Goal: Task Accomplishment & Management: Use online tool/utility

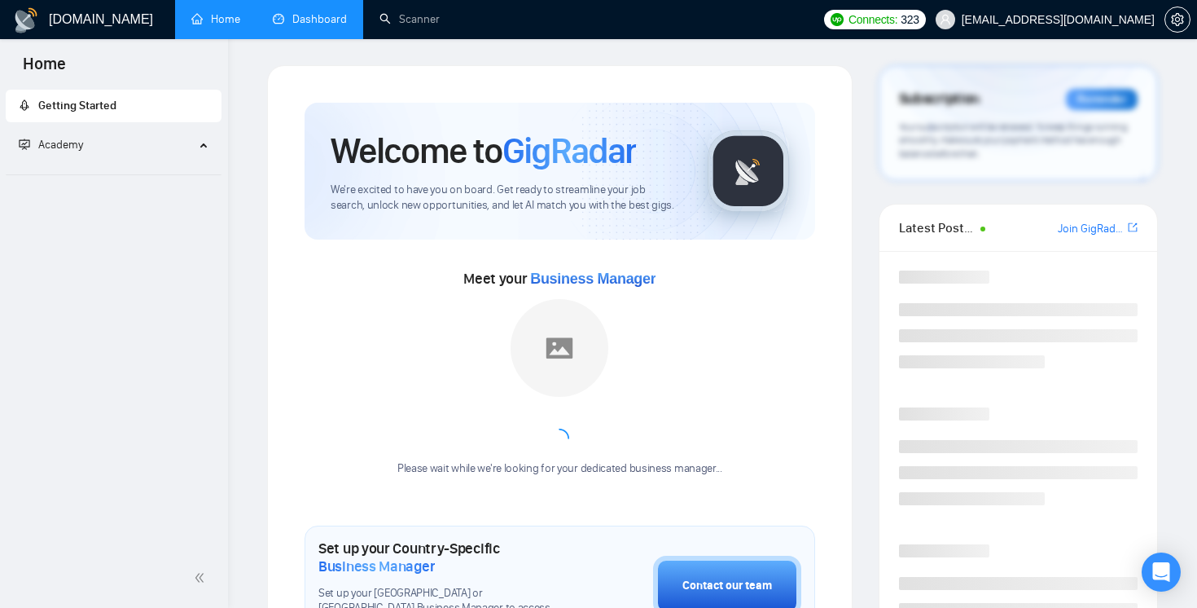
click at [314, 20] on link "Dashboard" at bounding box center [310, 19] width 74 height 14
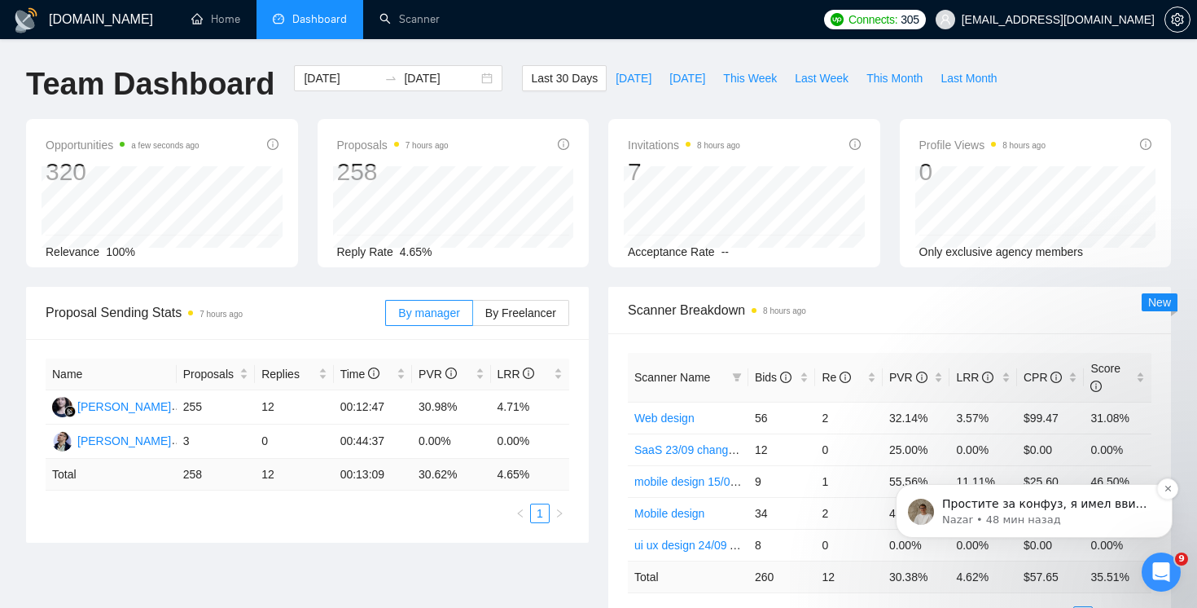
click at [1078, 499] on span "Простите за конфуз, я имел ввиду как раз таки "бид"😊" at bounding box center [1046, 511] width 208 height 29
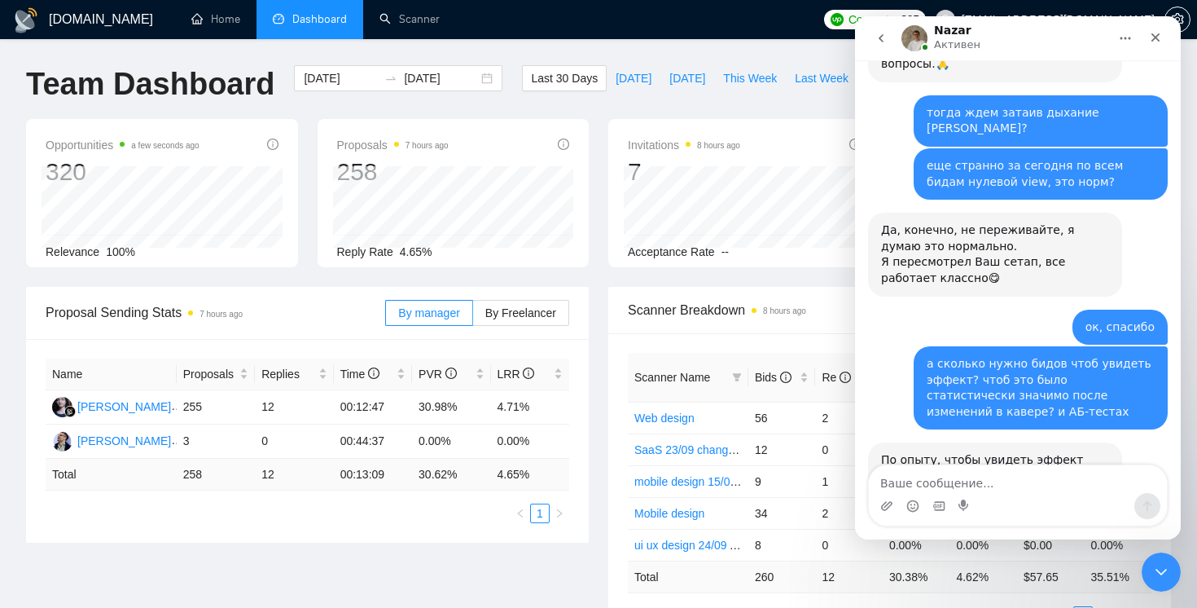
scroll to position [5506, 0]
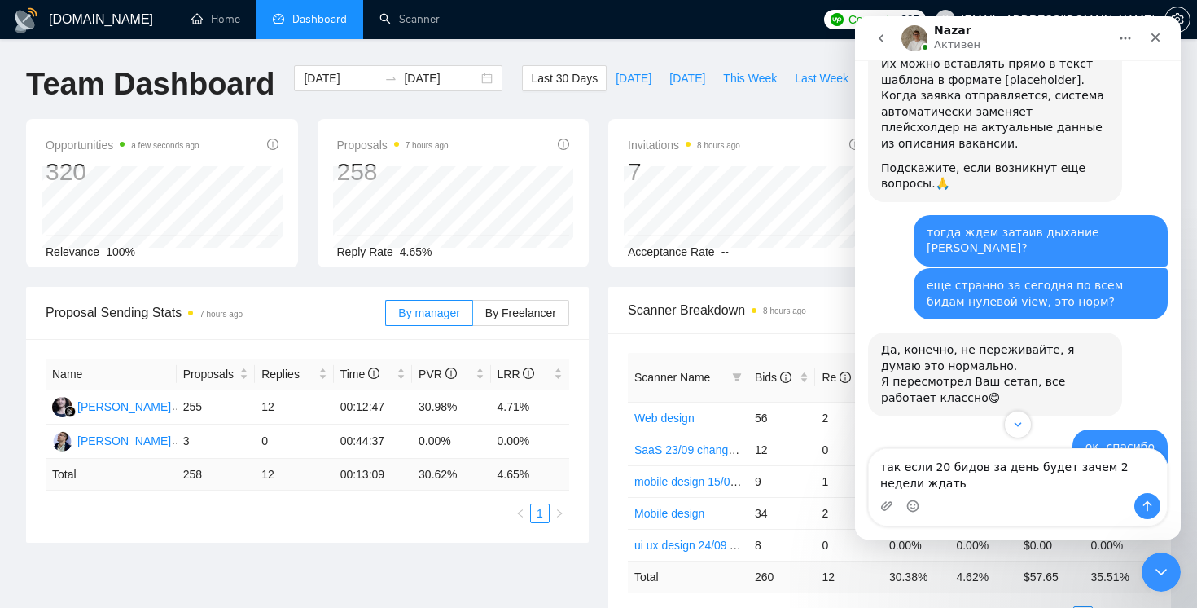
type textarea "так если 20 бидов за день будет зачем 2 недели ждать?"
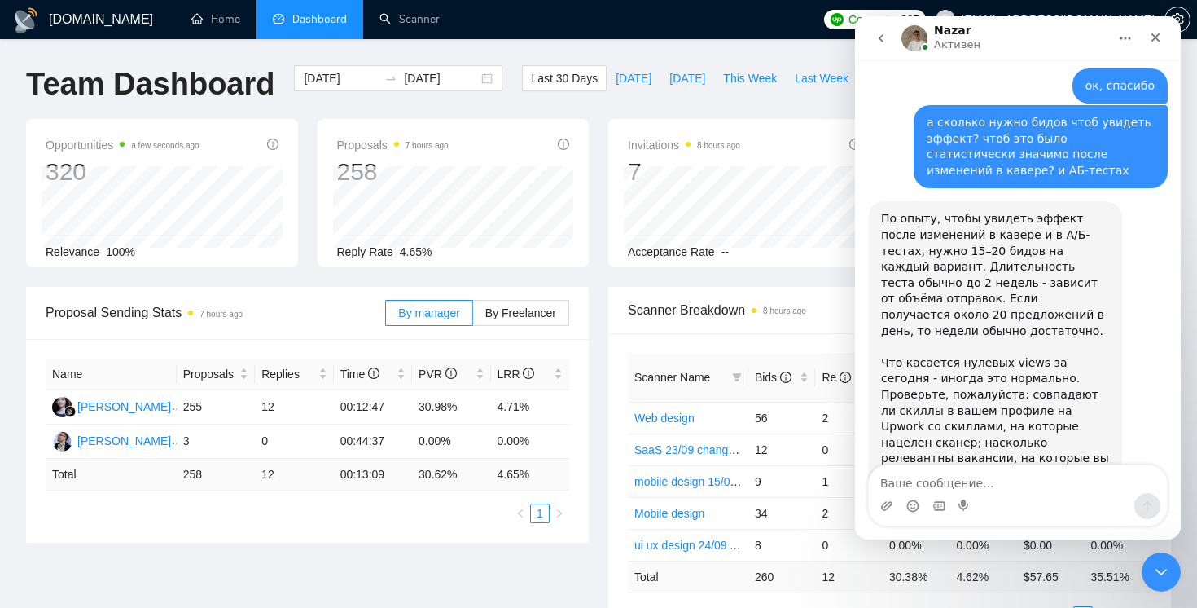
scroll to position [5875, 0]
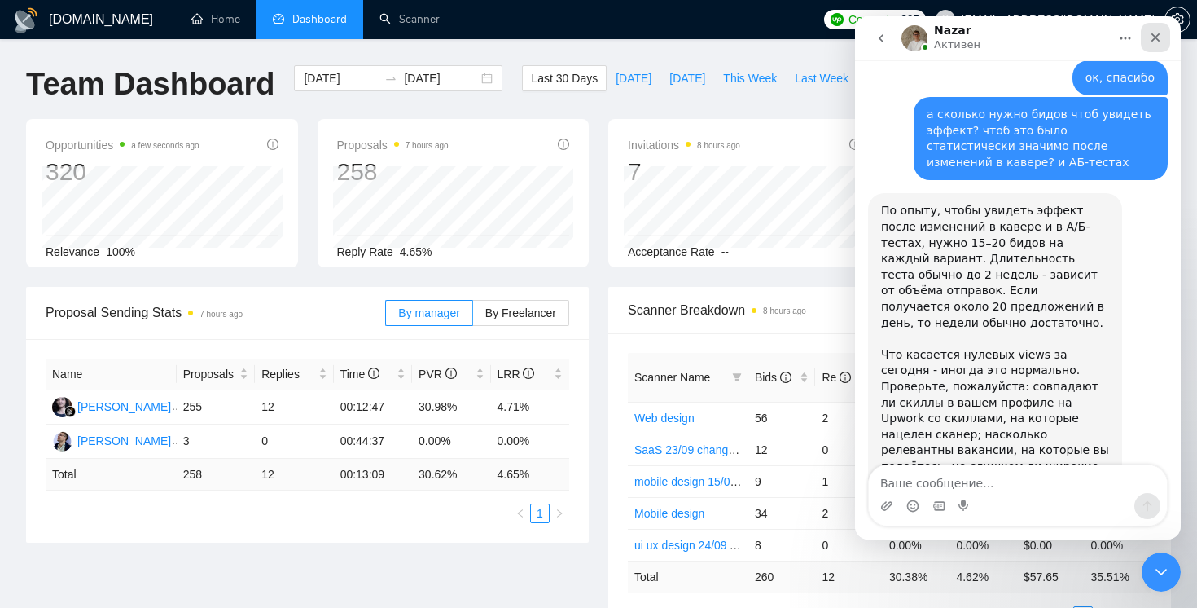
click at [1157, 26] on div "Закрыть" at bounding box center [1155, 37] width 29 height 29
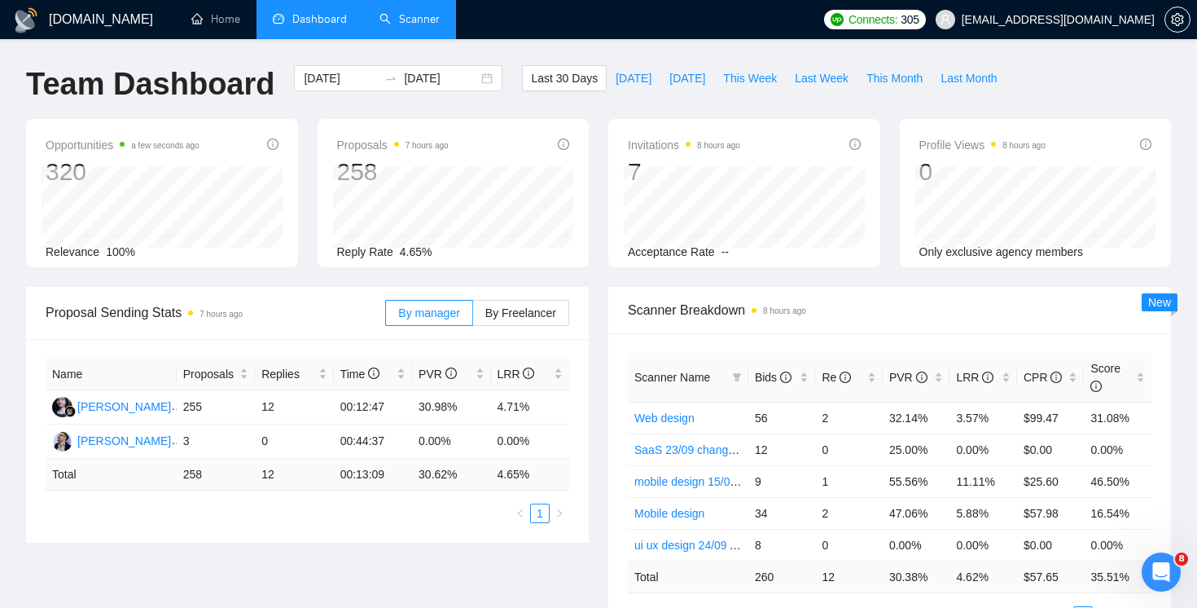
click at [393, 21] on link "Scanner" at bounding box center [410, 19] width 60 height 14
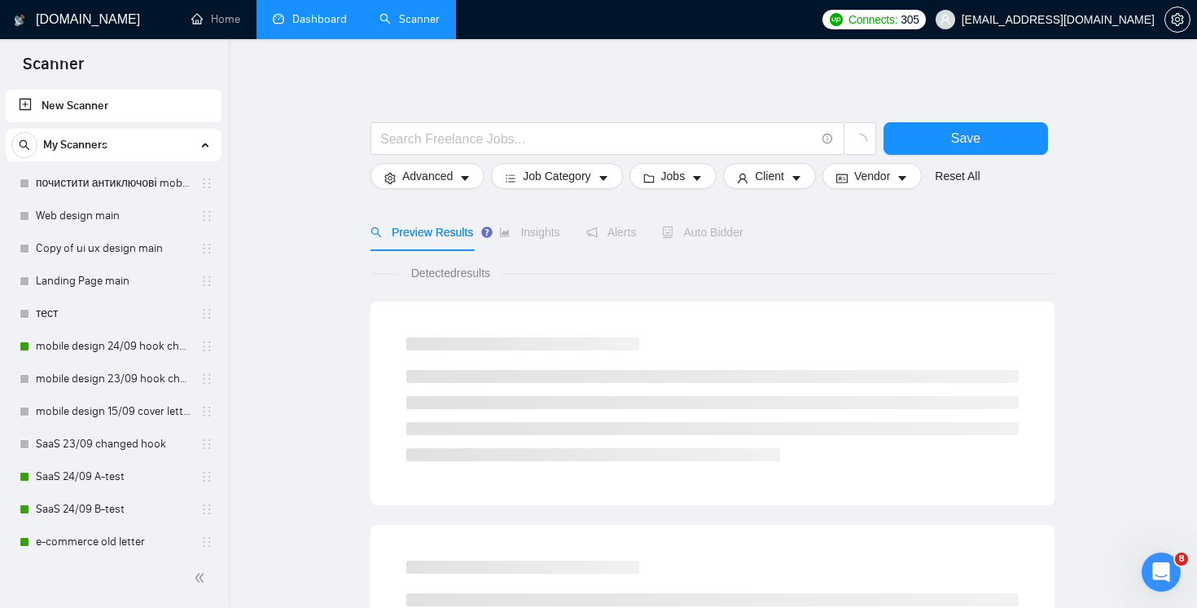
click at [316, 24] on link "Dashboard" at bounding box center [310, 19] width 74 height 14
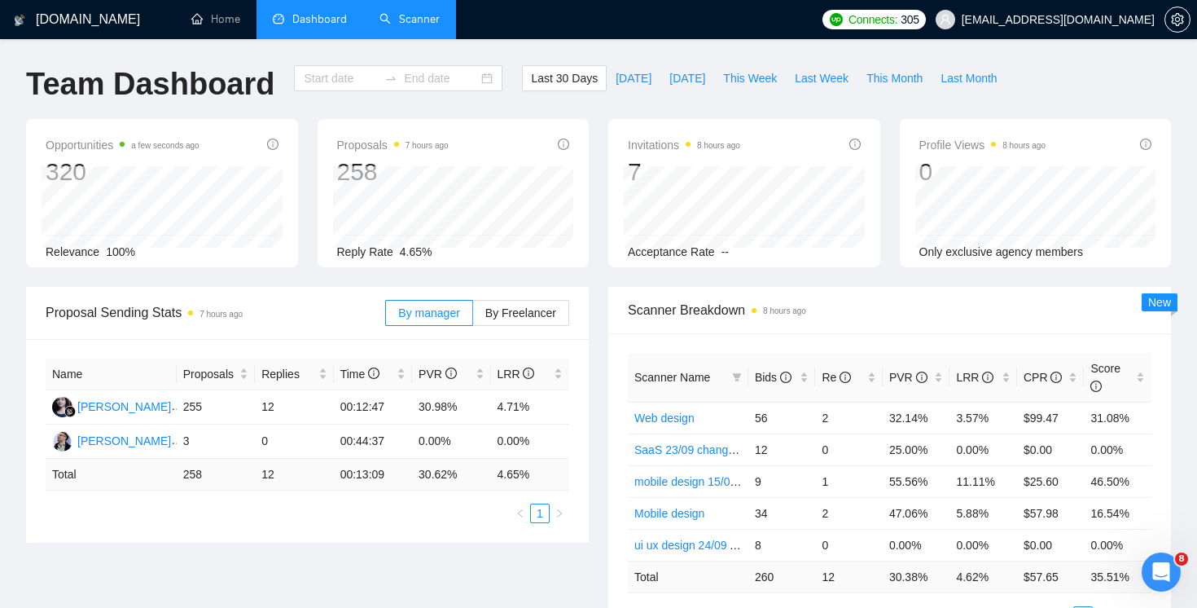
type input "[DATE]"
click at [616, 79] on span "[DATE]" at bounding box center [634, 78] width 36 height 18
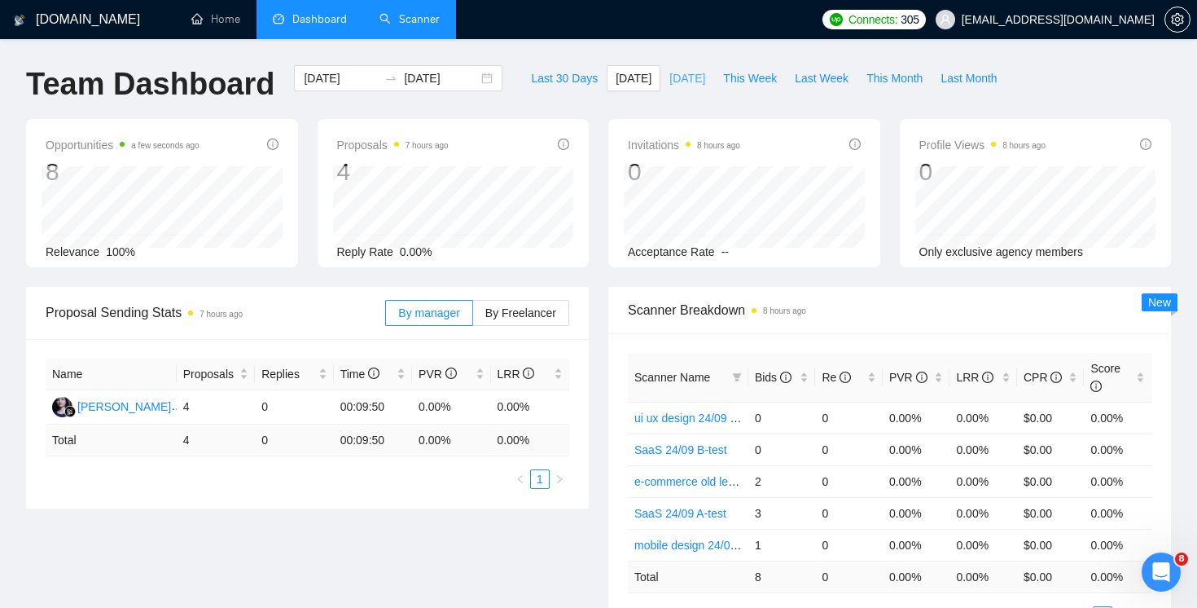
click at [696, 80] on span "[DATE]" at bounding box center [687, 78] width 36 height 18
type input "[DATE]"
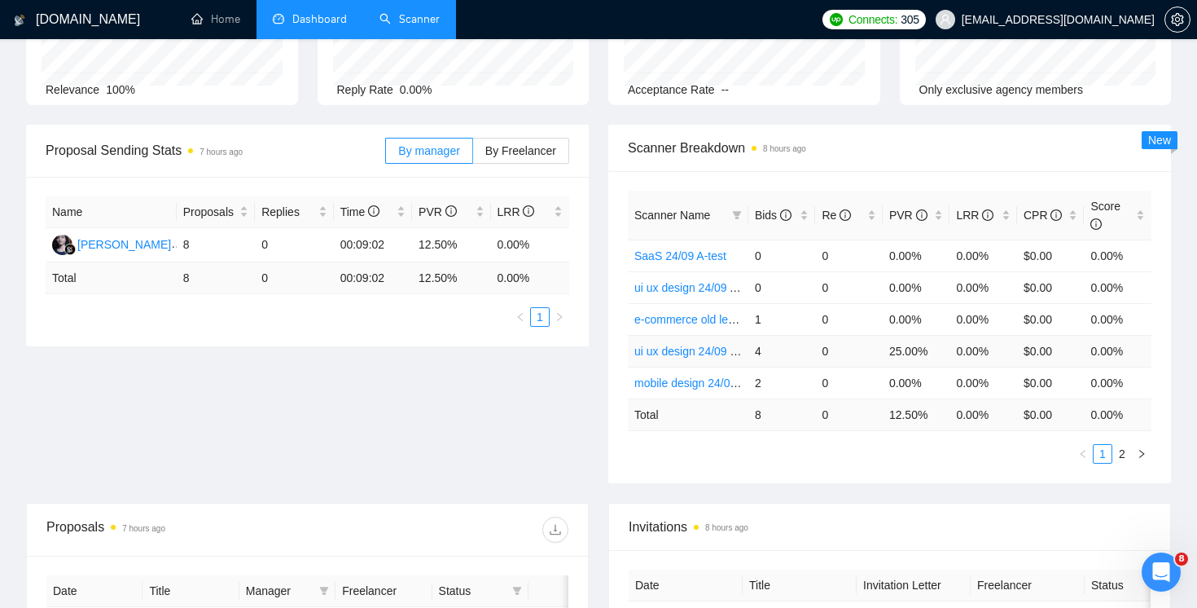
scroll to position [100, 0]
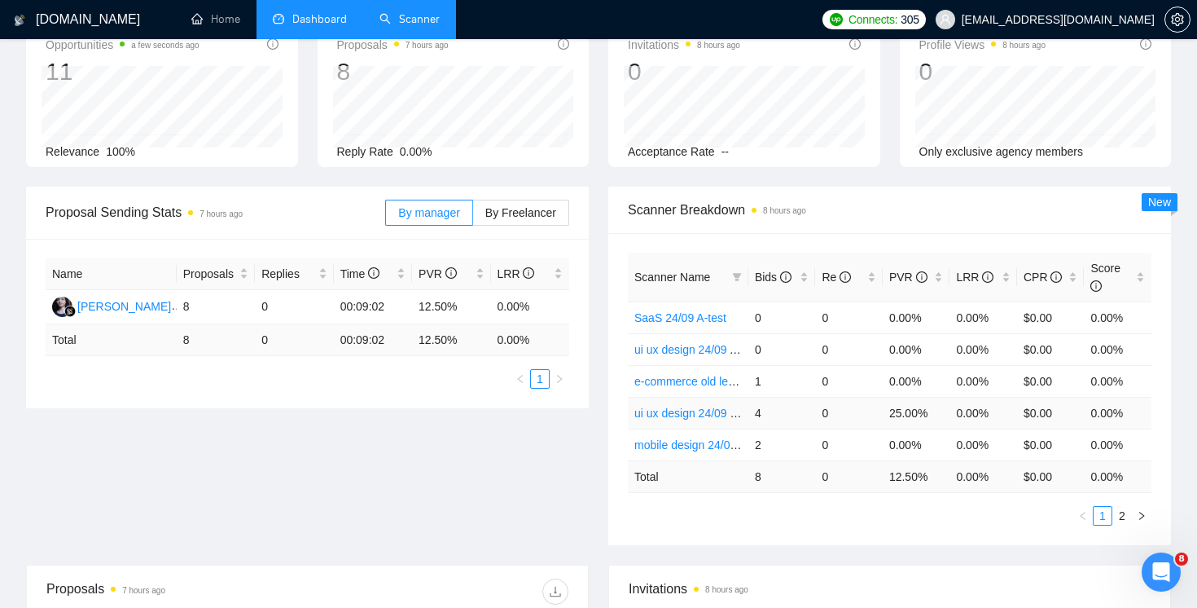
click at [670, 417] on link "ui ux design 24/09 B-test" at bounding box center [696, 412] width 125 height 13
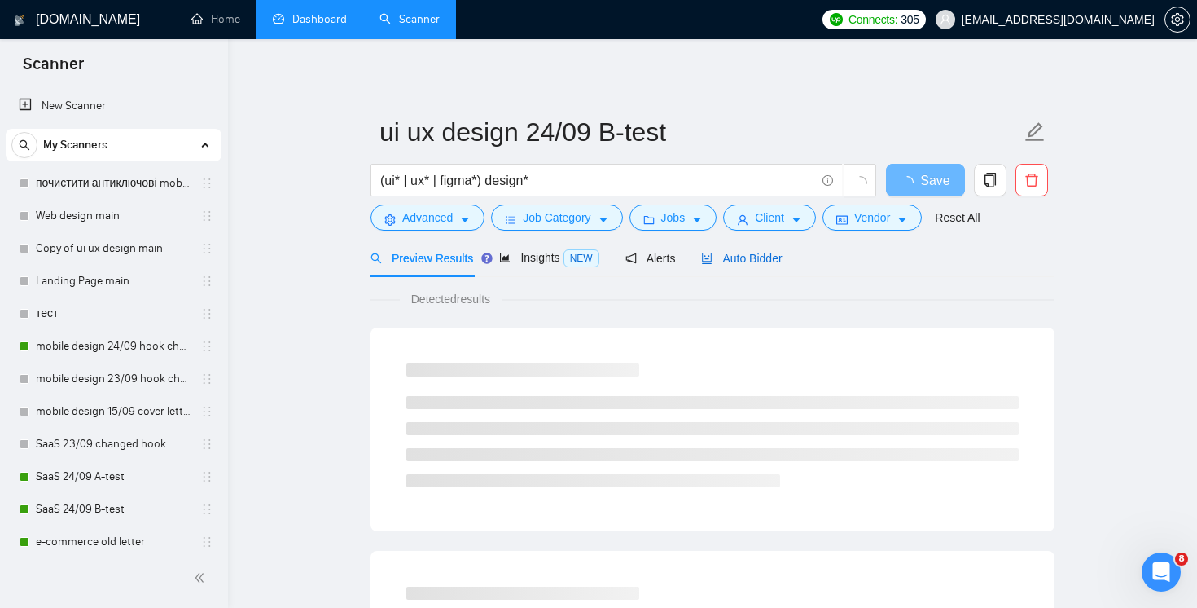
click at [771, 257] on span "Auto Bidder" at bounding box center [741, 258] width 81 height 13
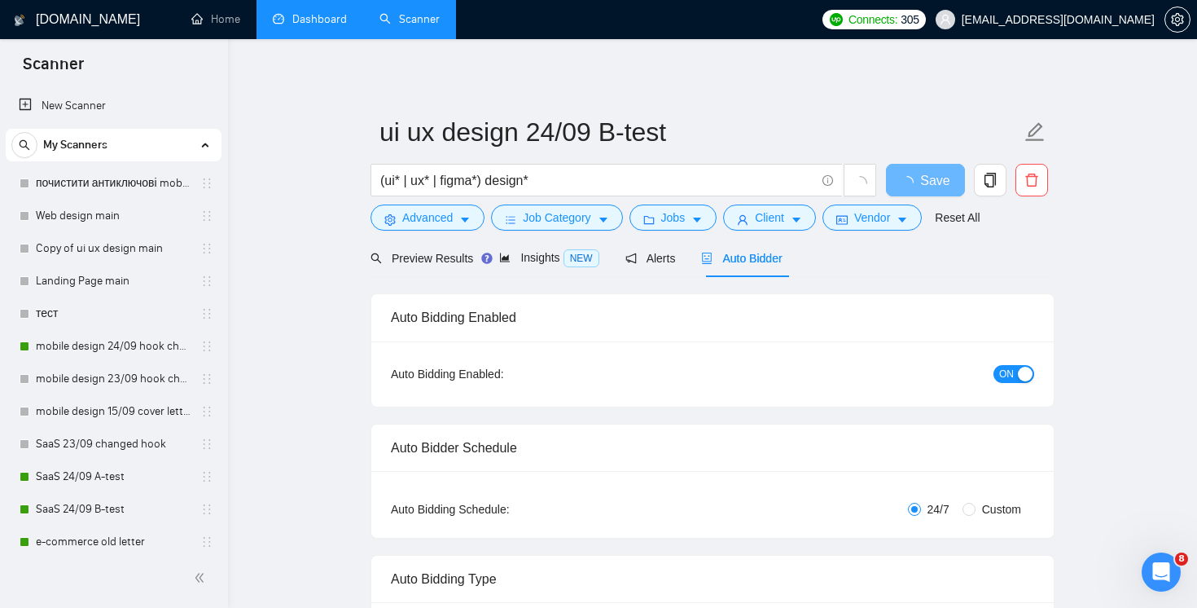
radio input "false"
radio input "true"
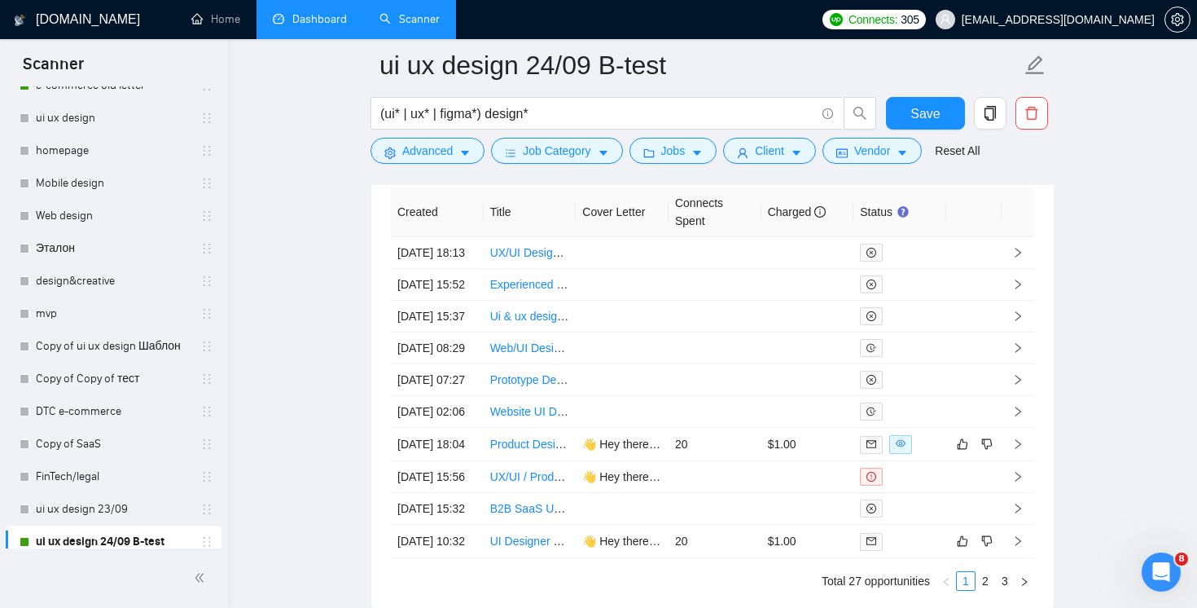
scroll to position [498, 0]
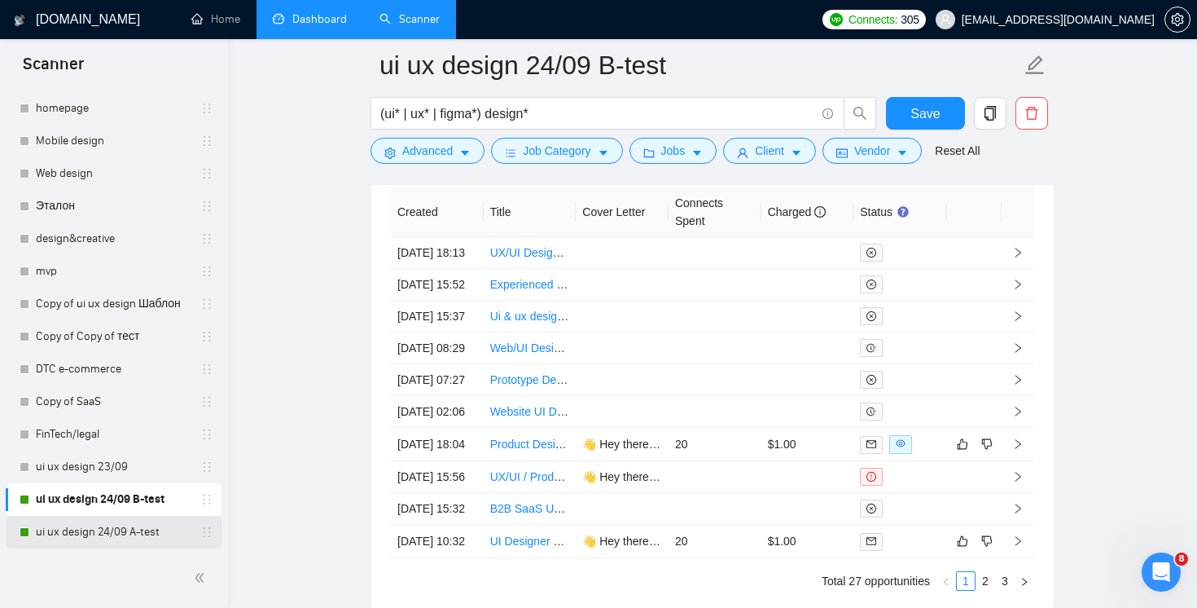
click at [93, 533] on link "ui ux design 24/09 A-test" at bounding box center [113, 532] width 155 height 33
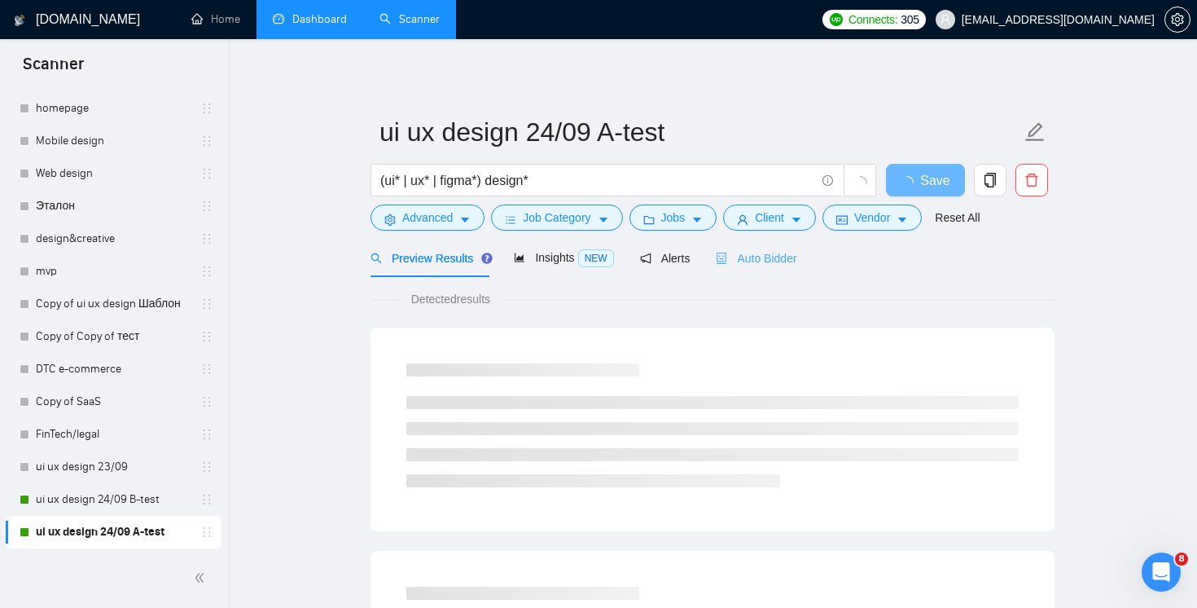
click at [771, 245] on div "Auto Bidder" at bounding box center [756, 258] width 81 height 38
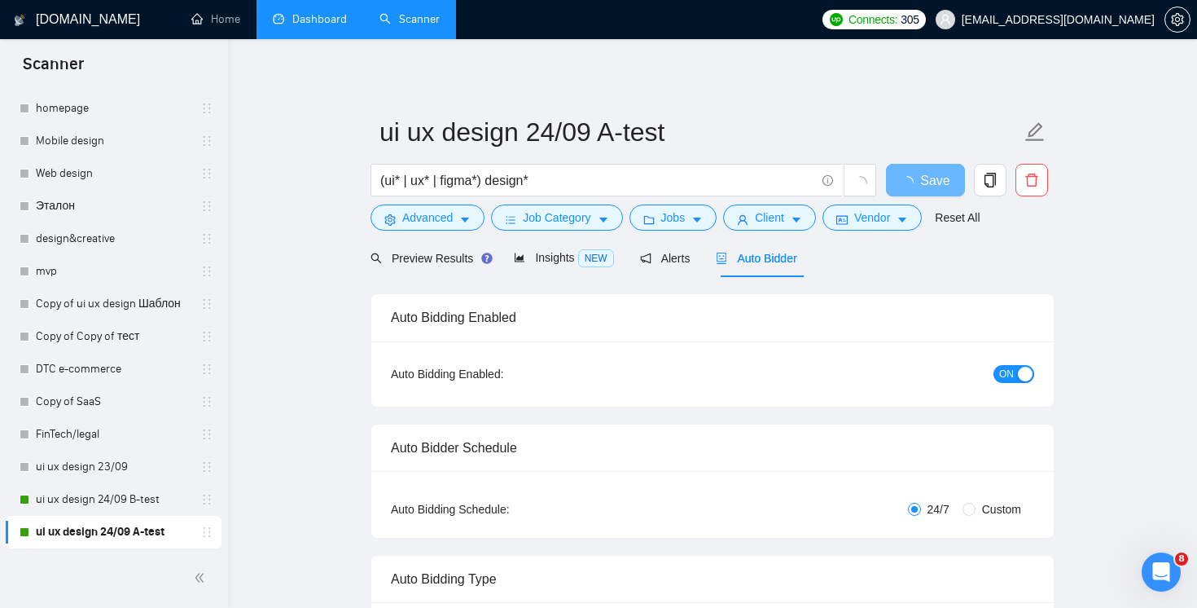
radio input "false"
radio input "true"
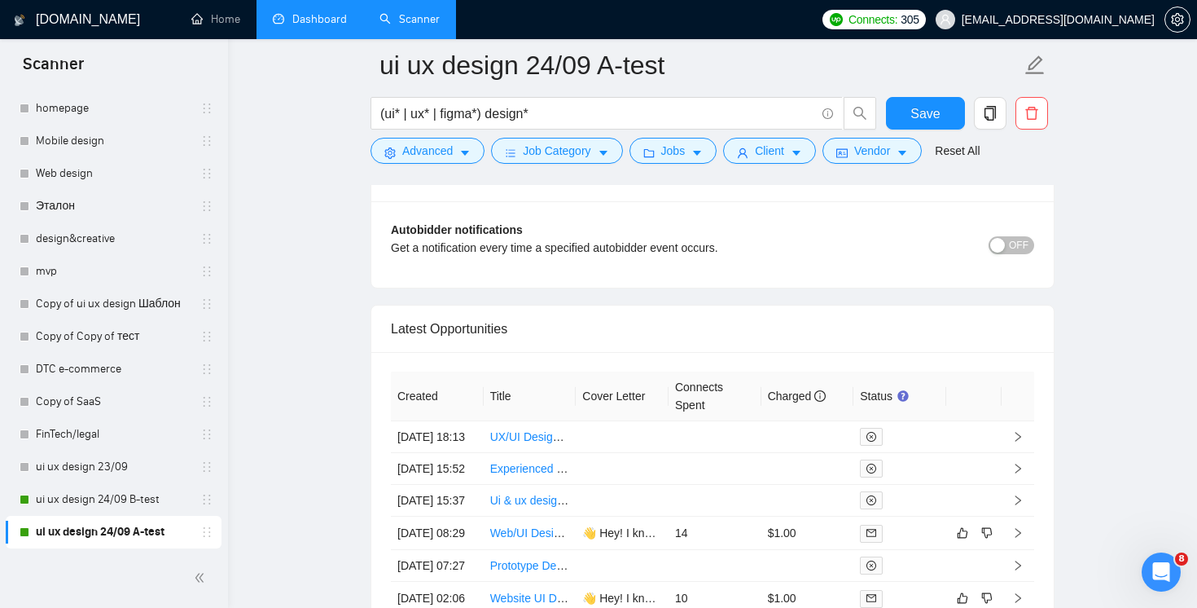
scroll to position [4335, 0]
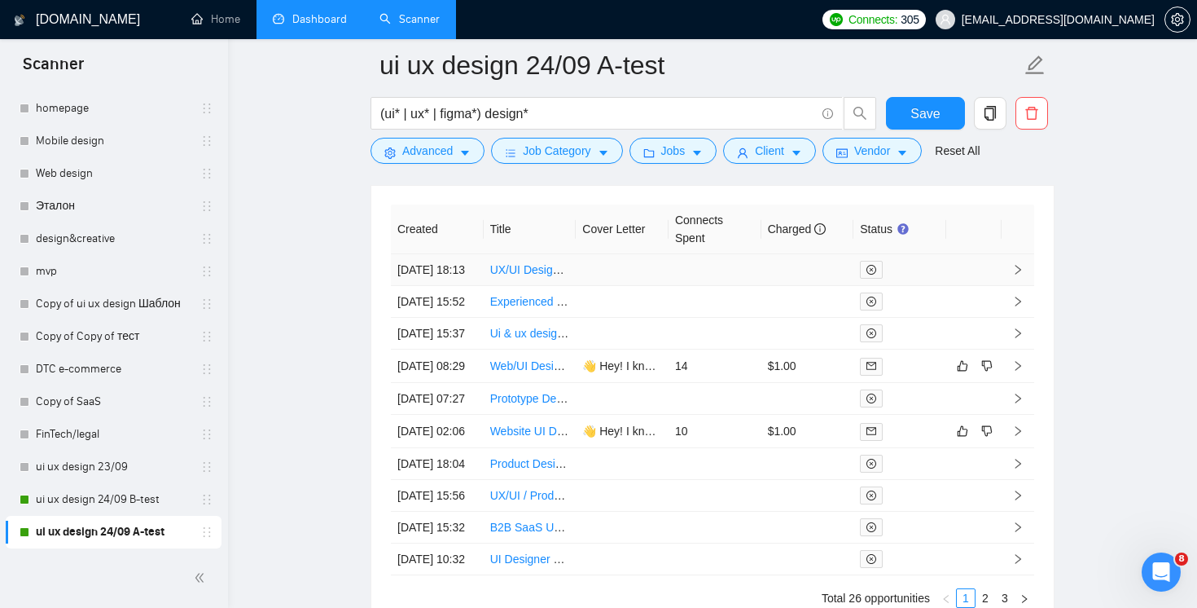
click at [709, 282] on td at bounding box center [715, 270] width 93 height 32
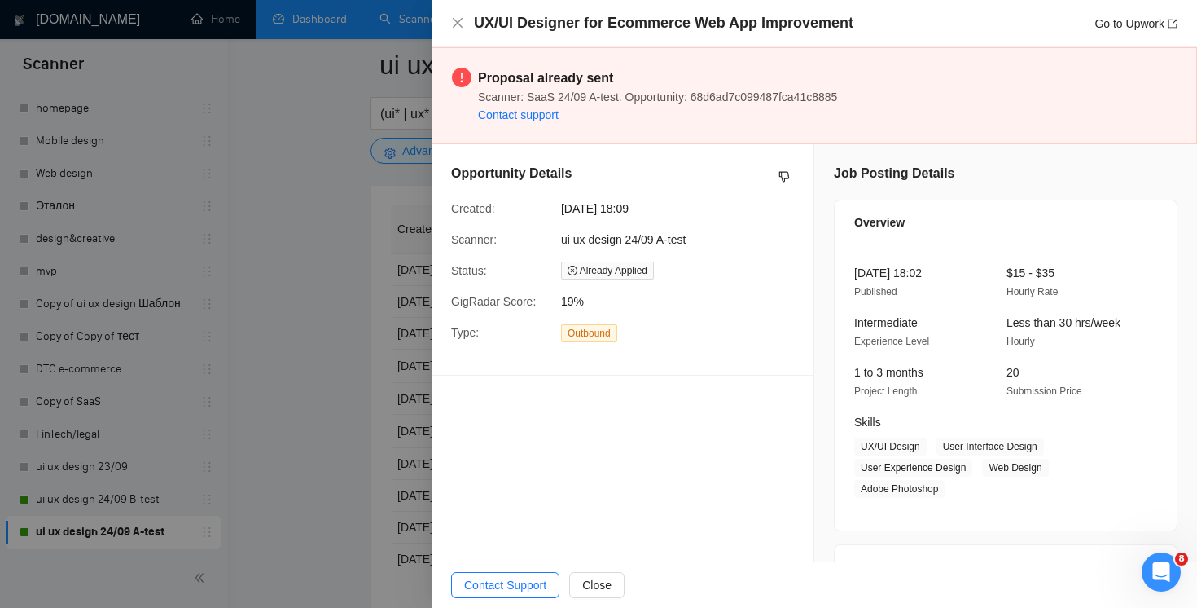
click at [454, 31] on div "UX/UI Designer for Ecommerce Web App Improvement Go to Upwork" at bounding box center [814, 23] width 726 height 20
click at [463, 25] on icon "close" at bounding box center [457, 22] width 13 height 13
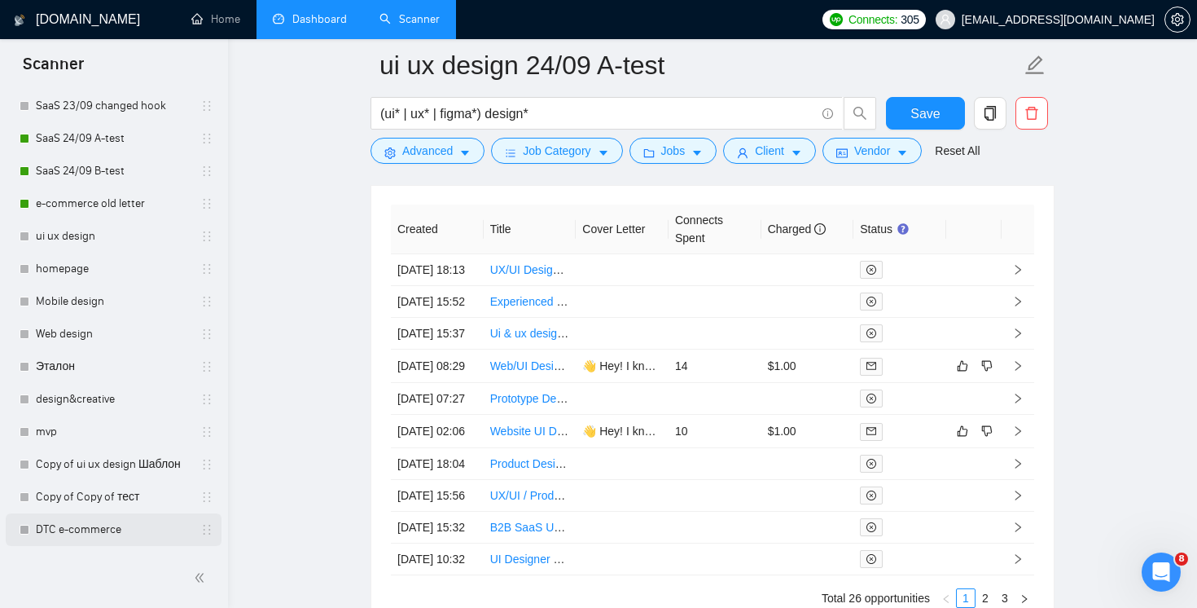
scroll to position [237, 0]
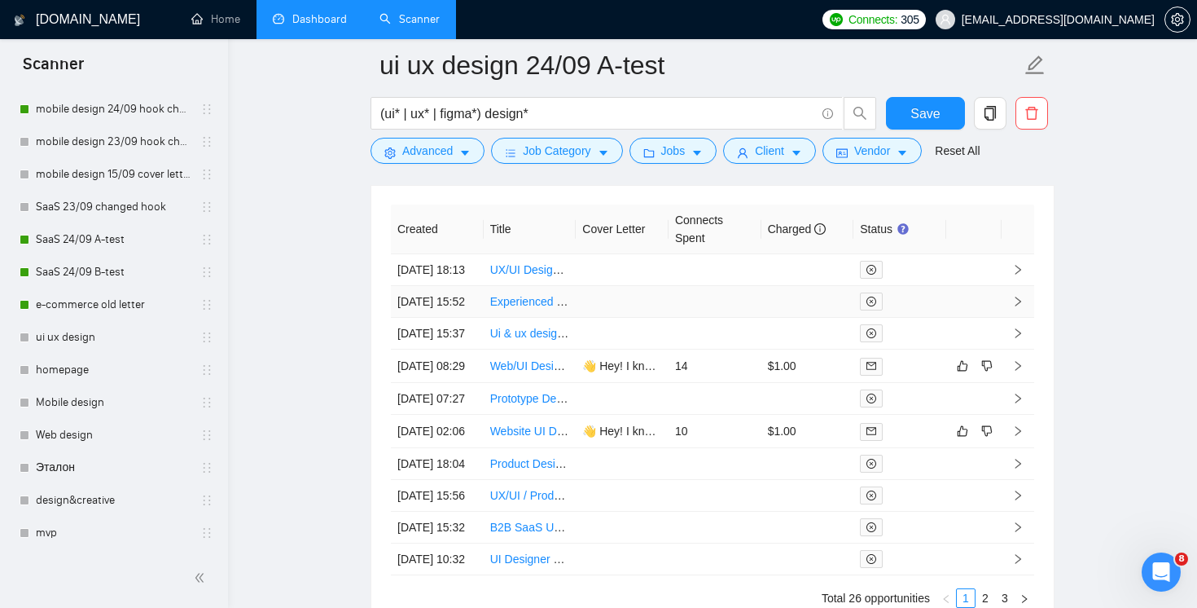
click at [676, 313] on td at bounding box center [715, 302] width 93 height 32
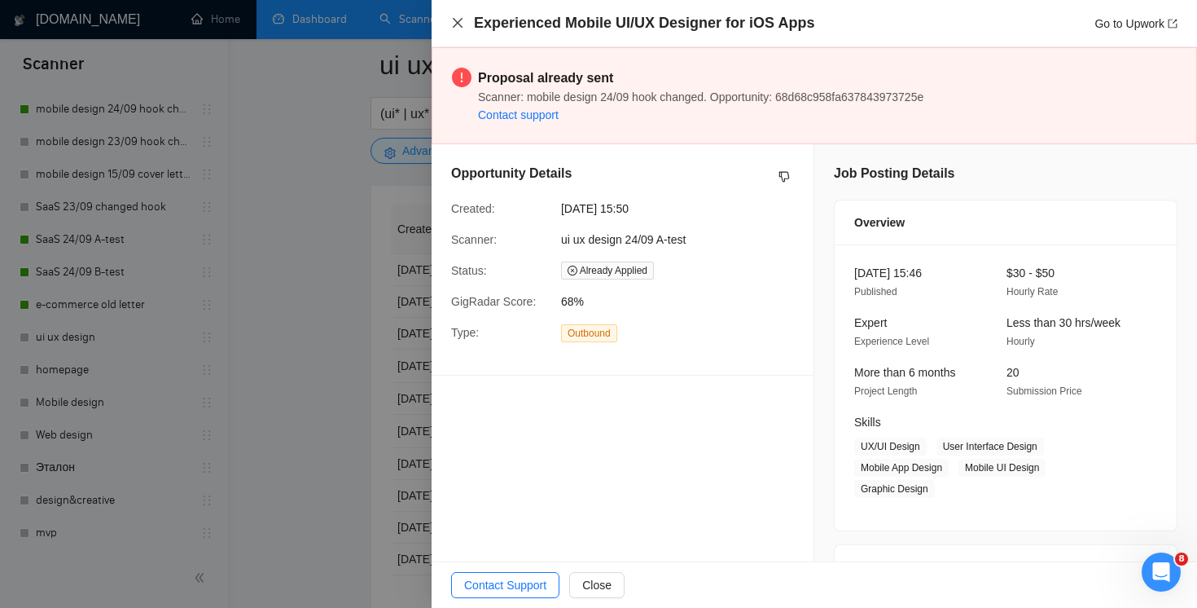
click at [452, 16] on icon "close" at bounding box center [457, 22] width 13 height 13
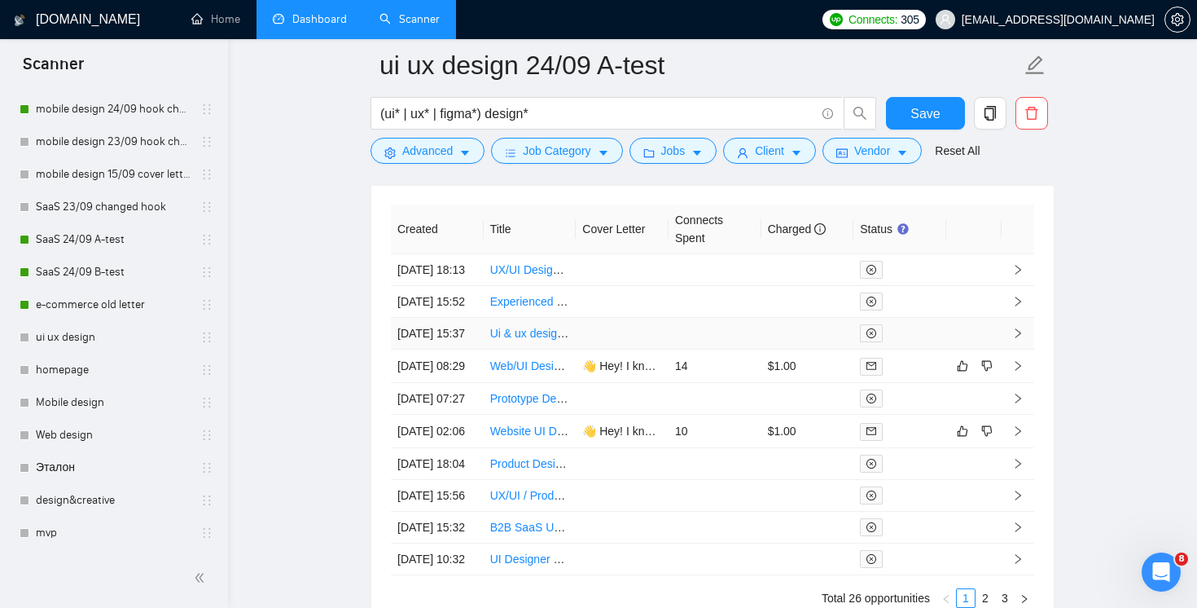
click at [678, 349] on td at bounding box center [715, 334] width 93 height 32
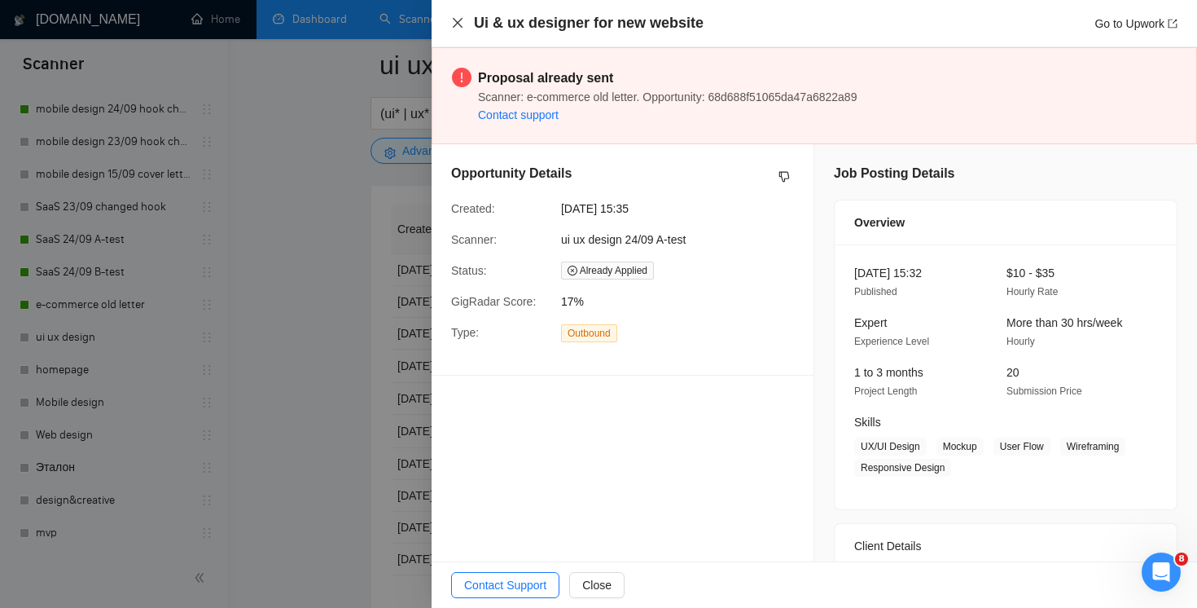
click at [463, 23] on icon "close" at bounding box center [457, 22] width 13 height 13
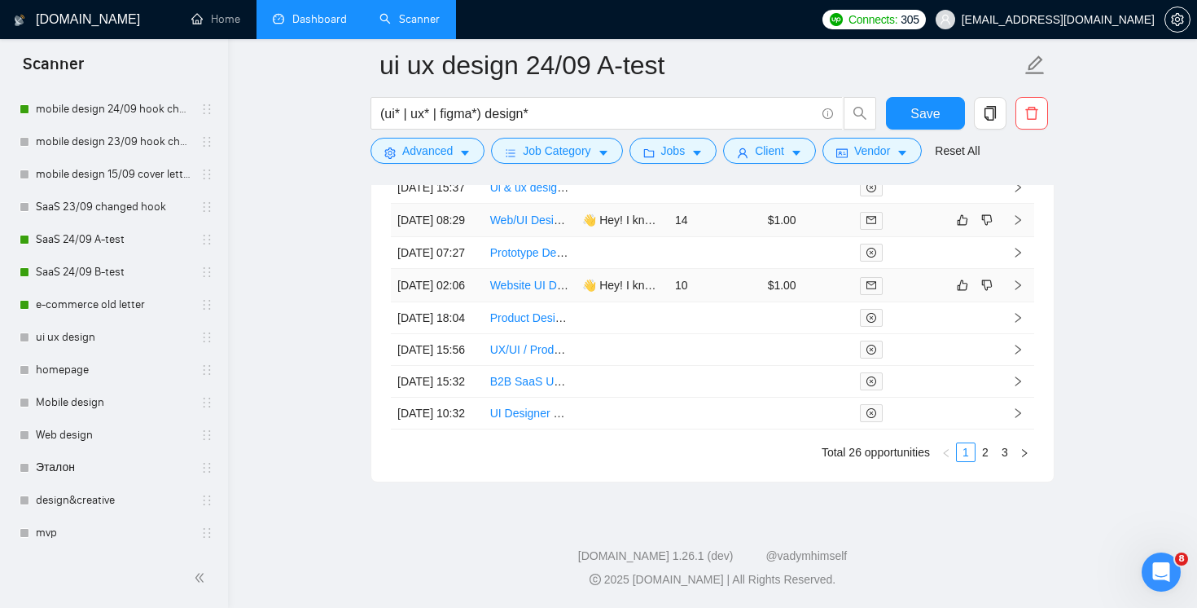
scroll to position [4629, 0]
click at [980, 461] on link "2" at bounding box center [986, 452] width 18 height 18
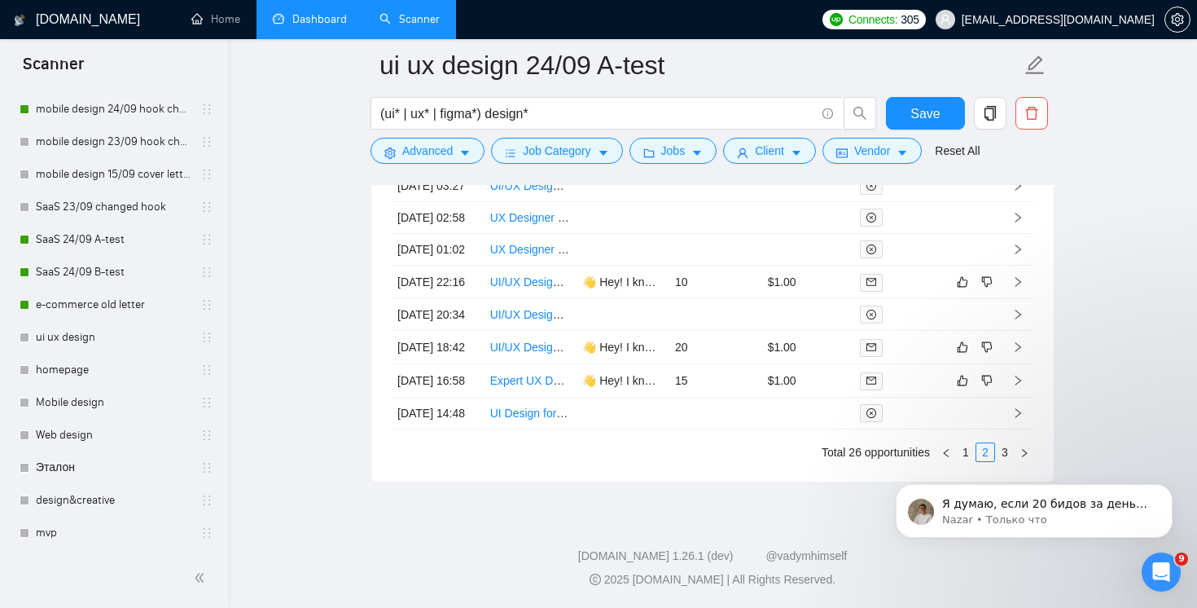
scroll to position [5940, 0]
click at [1060, 514] on p "Nazar • Только что" at bounding box center [1047, 519] width 210 height 15
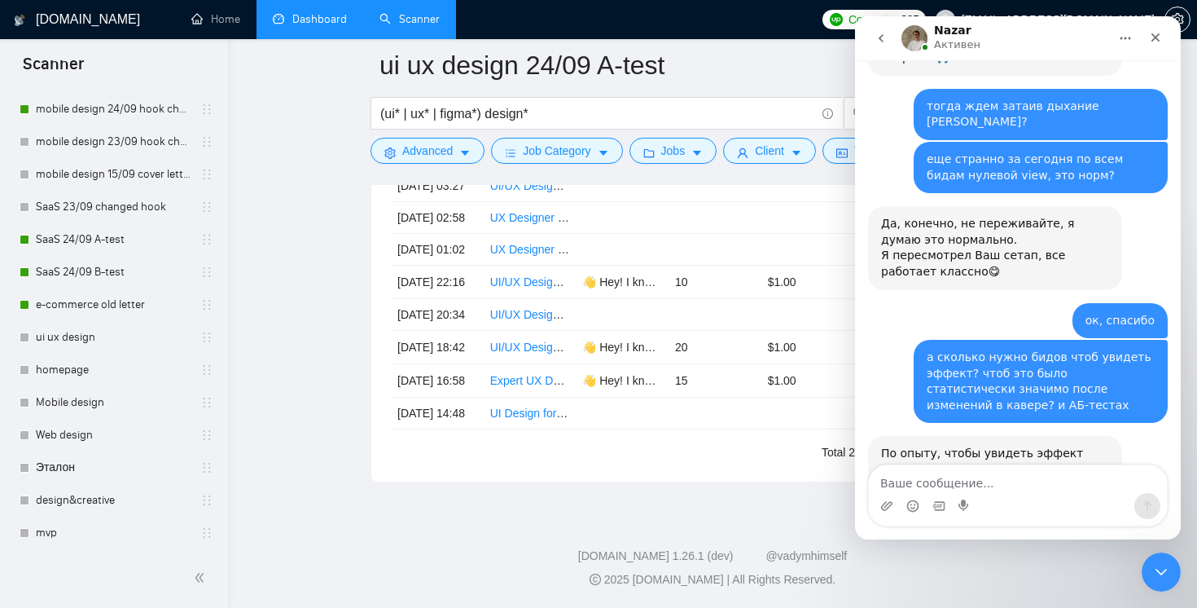
scroll to position [5967, 0]
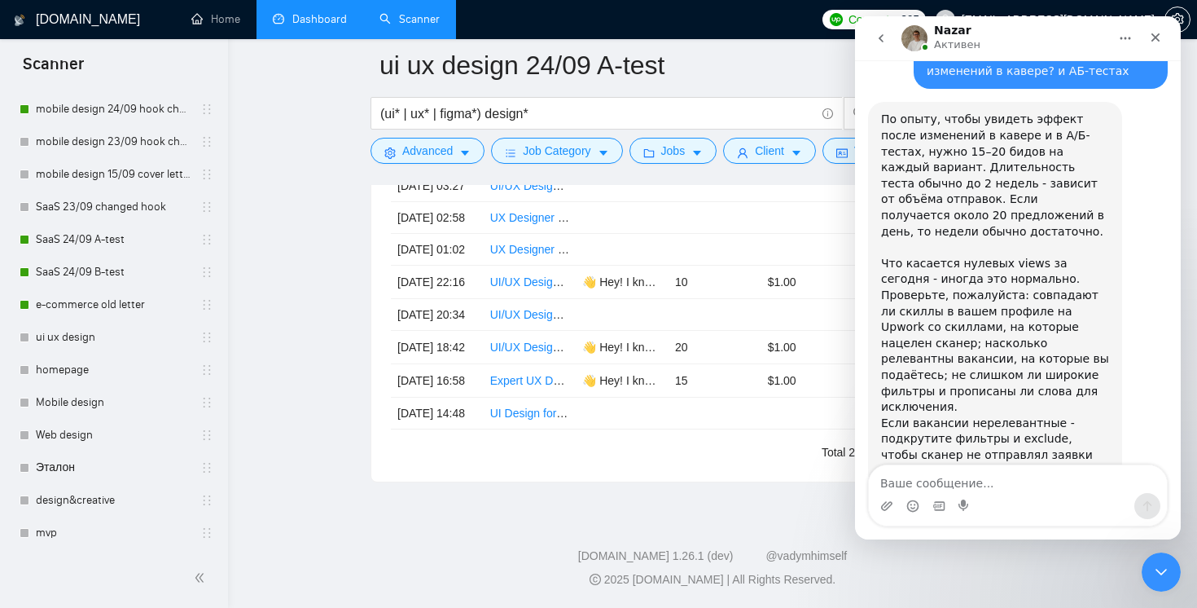
click at [982, 485] on textarea "Ваше сообщение..." at bounding box center [1018, 479] width 298 height 28
type textarea "то есть нужно получается 140 бидов для теста?"
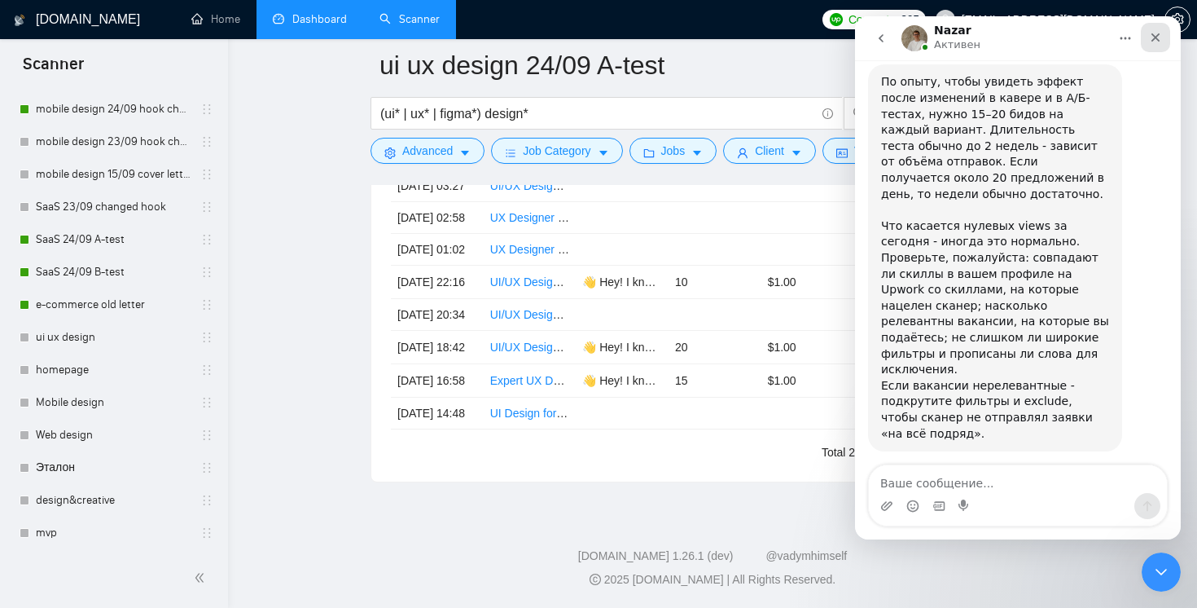
click at [1157, 46] on div "Закрыть" at bounding box center [1155, 37] width 29 height 29
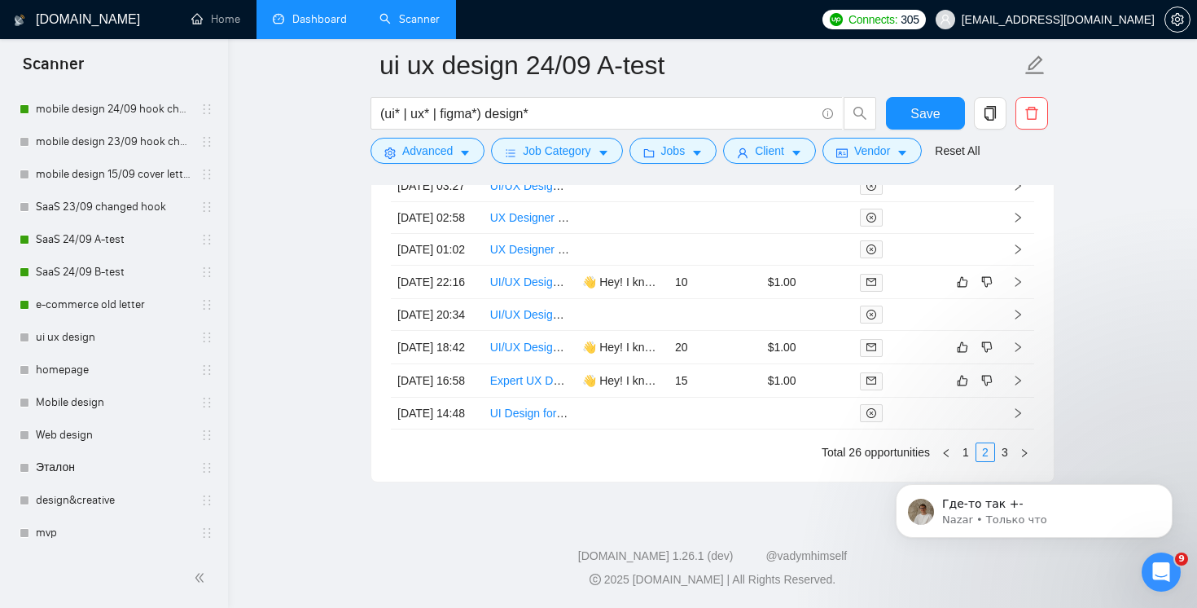
scroll to position [0, 0]
click at [1091, 510] on p "Где-то так +-" at bounding box center [1047, 504] width 210 height 16
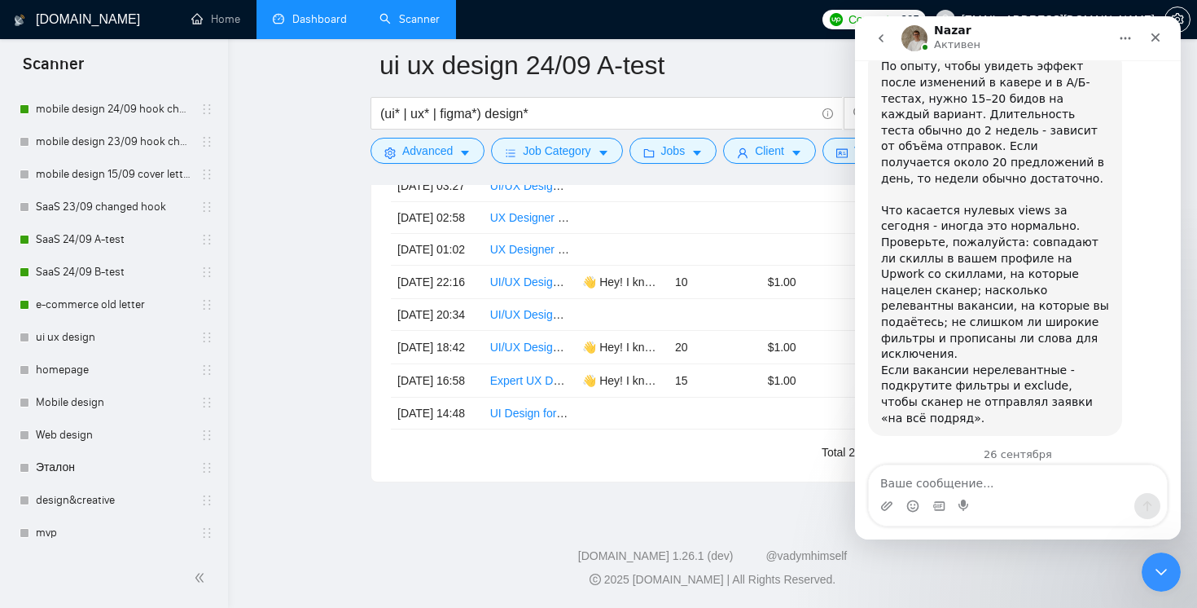
scroll to position [6080, 0]
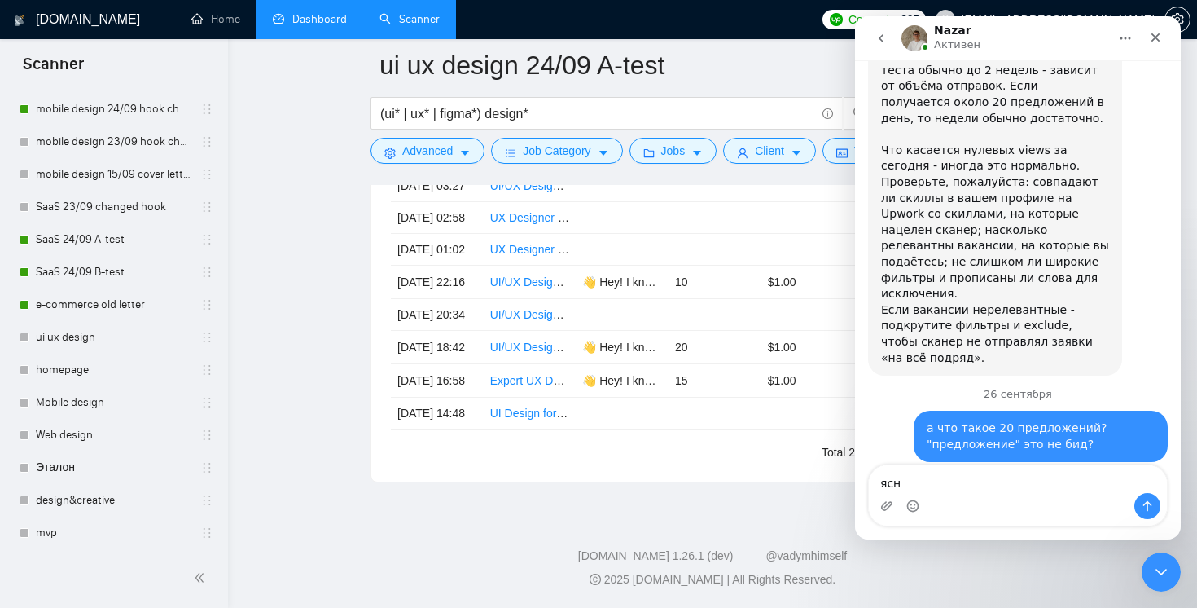
type textarea "ясно"
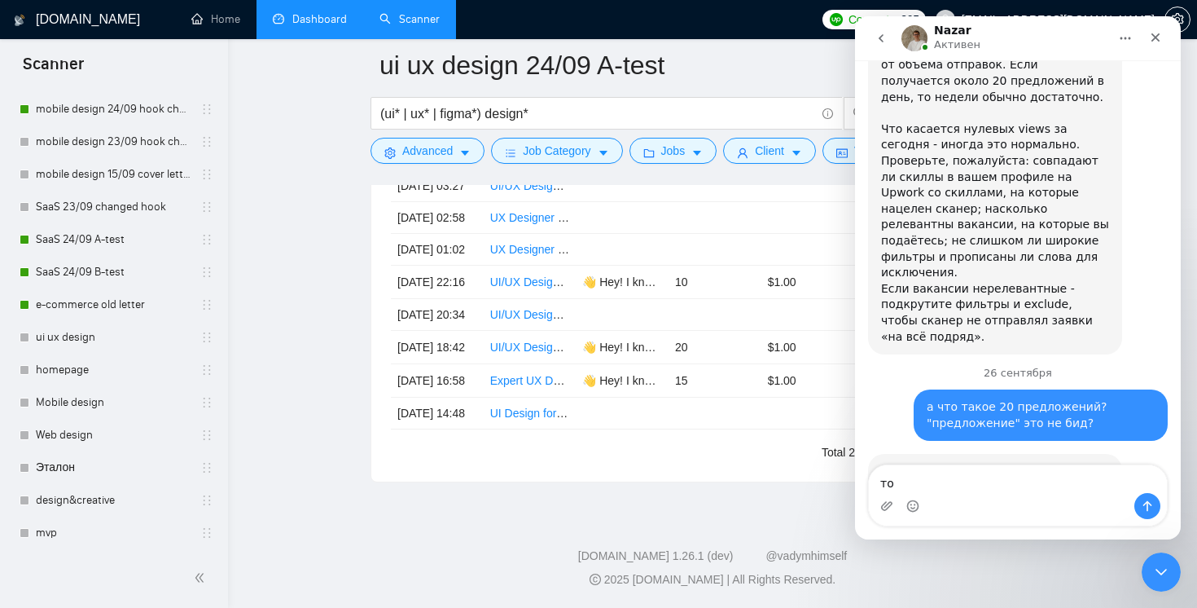
type textarea "т"
type textarea "спасибо"
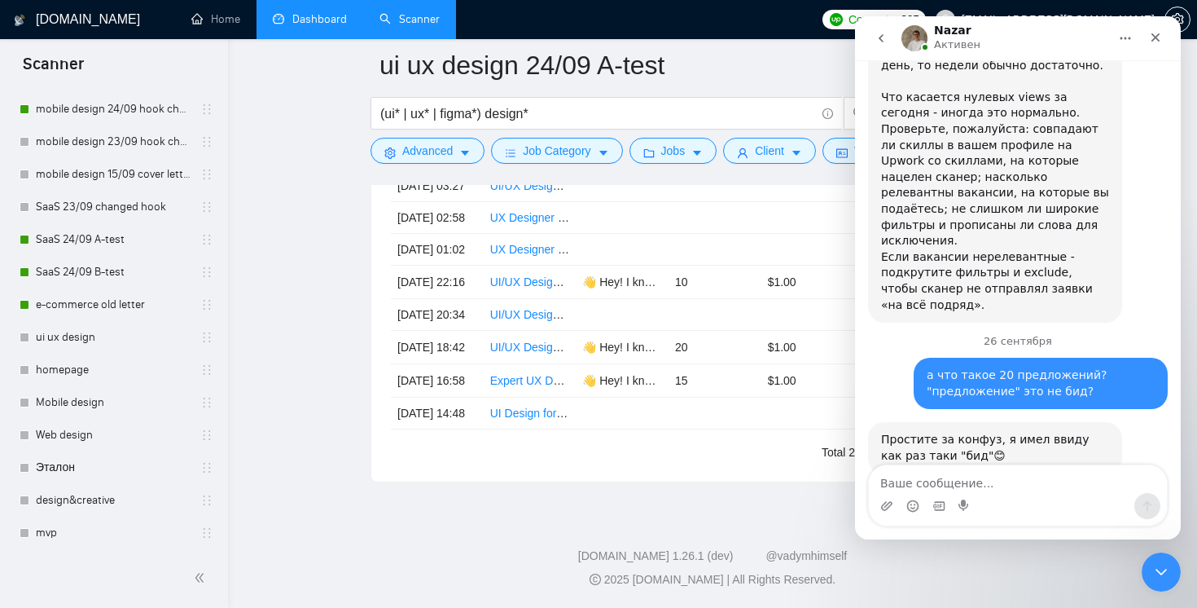
scroll to position [6138, 0]
